Goal: Task Accomplishment & Management: Complete application form

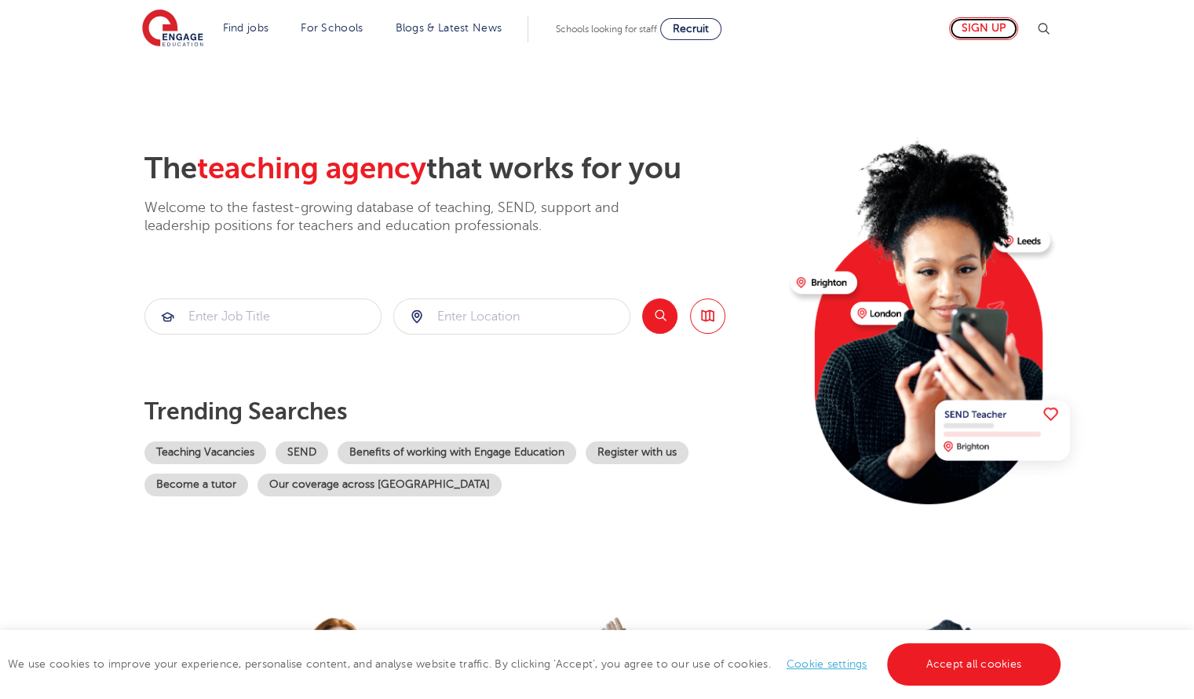
click at [983, 26] on link "Sign up" at bounding box center [983, 28] width 69 height 23
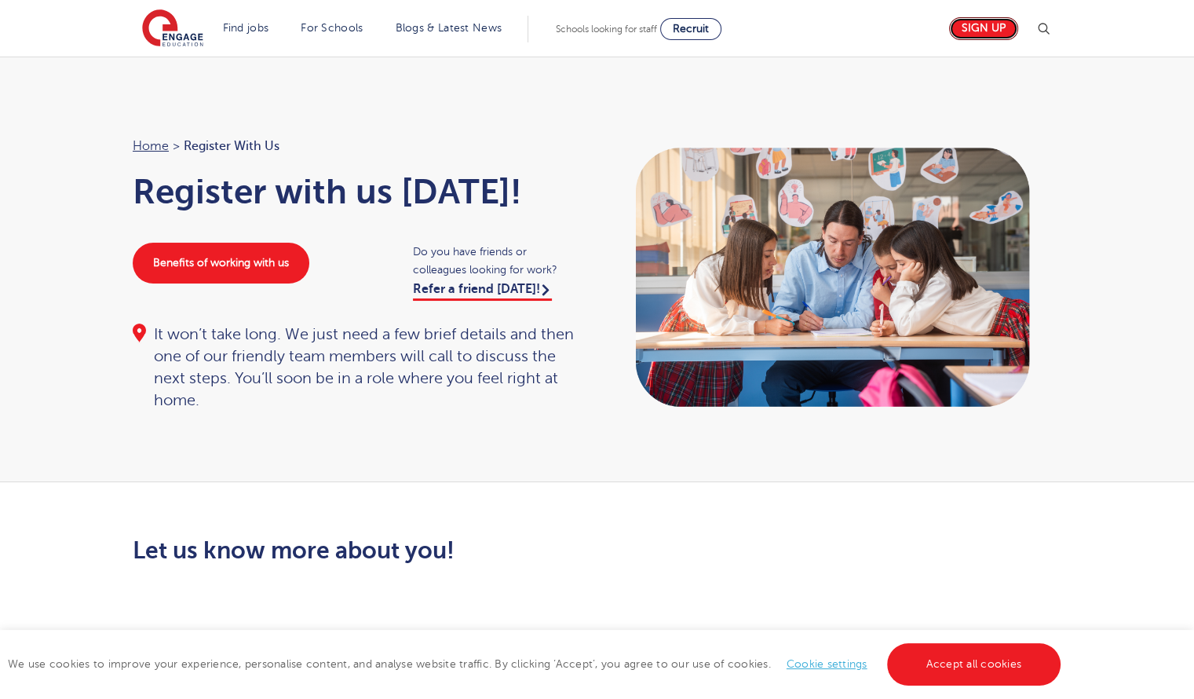
click at [983, 26] on link "Sign up" at bounding box center [983, 28] width 69 height 23
click at [962, 666] on link "Accept all cookies" at bounding box center [974, 664] width 174 height 42
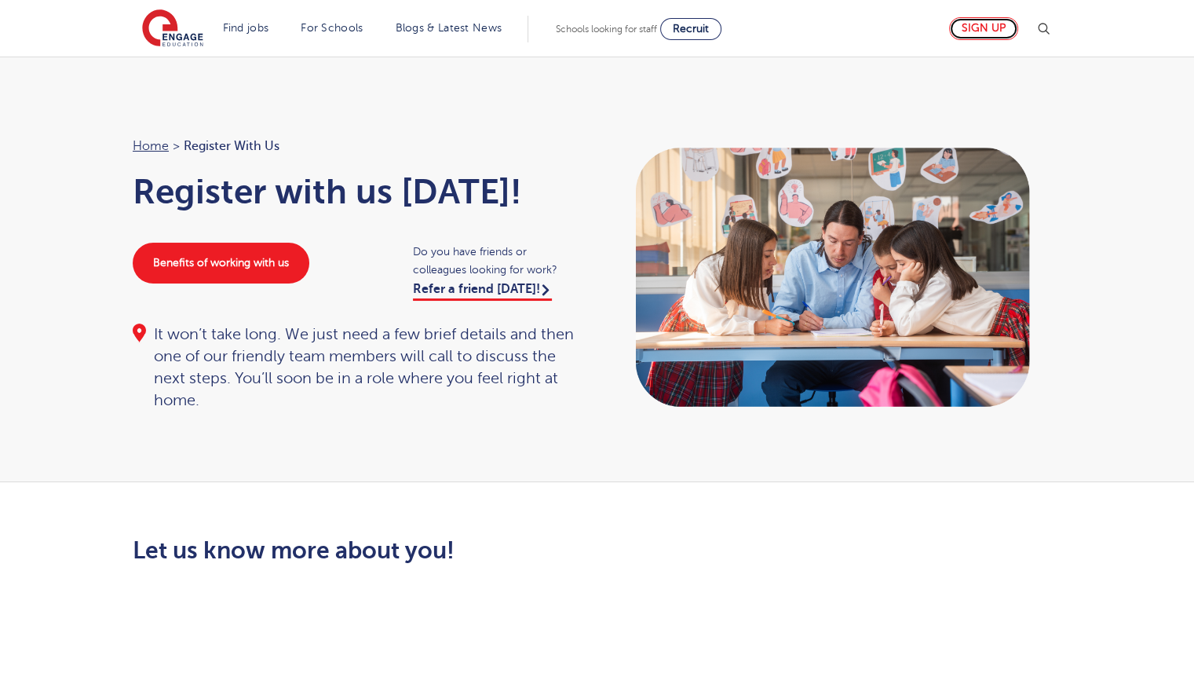
click at [1005, 38] on link "Sign up" at bounding box center [983, 28] width 69 height 23
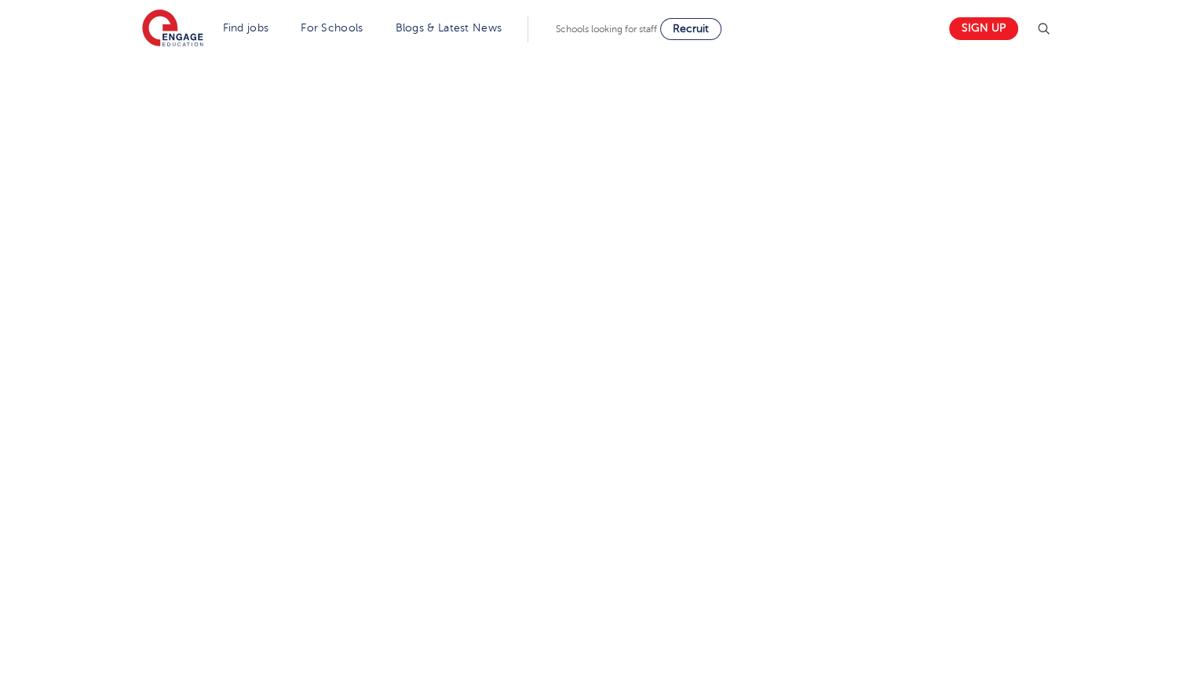
scroll to position [788, 0]
click at [810, 417] on div "Let us know more about you!" at bounding box center [597, 237] width 952 height 976
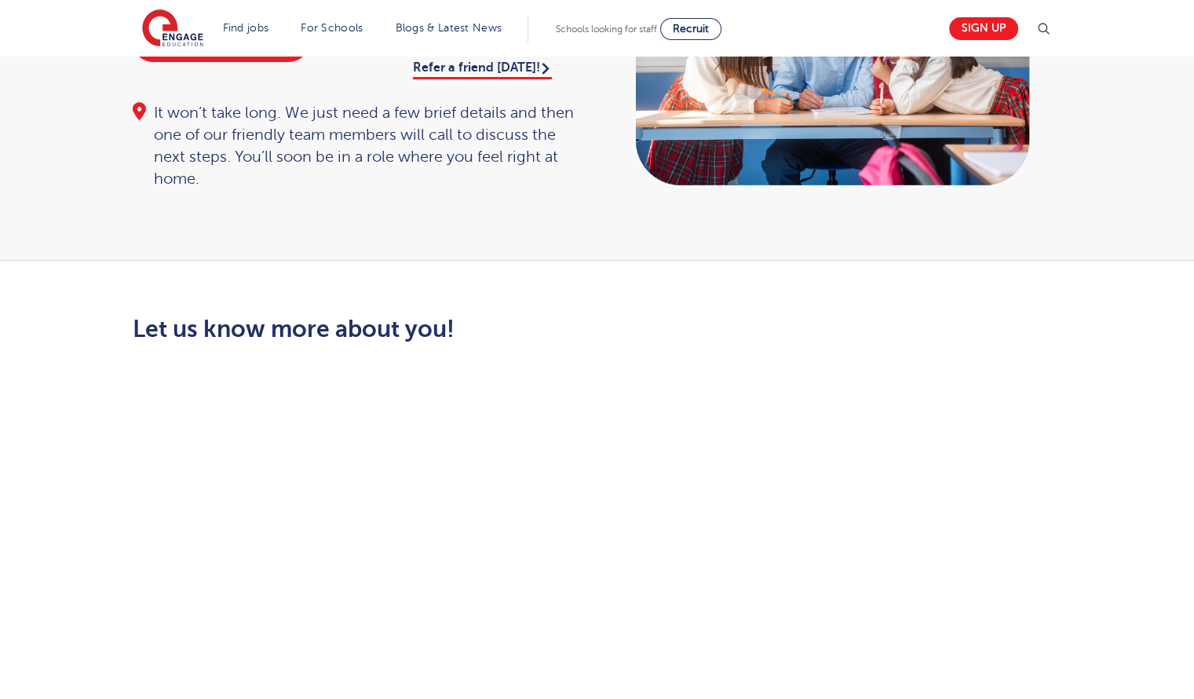
scroll to position [0, 0]
